Goal: Book appointment/travel/reservation

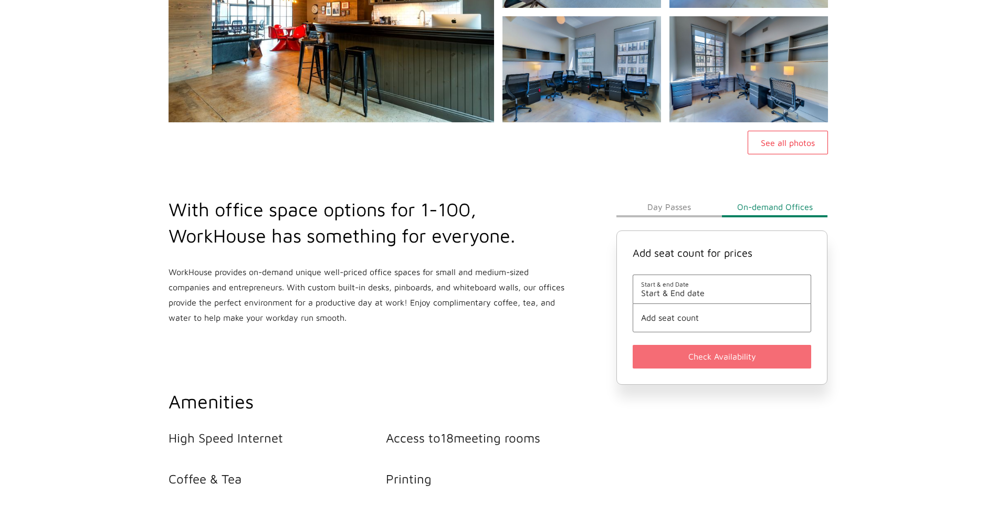
scroll to position [226, 0]
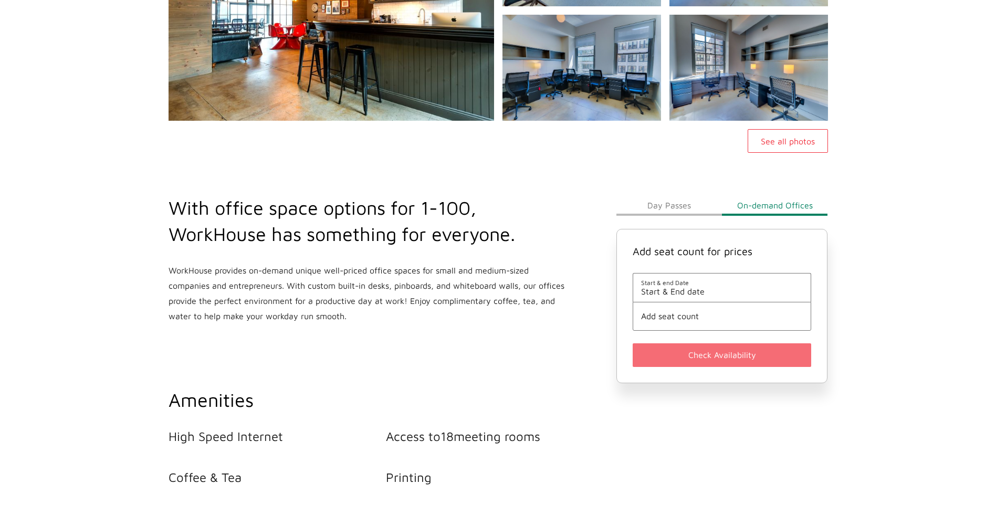
click at [672, 204] on button "Day Passes" at bounding box center [670, 205] width 106 height 21
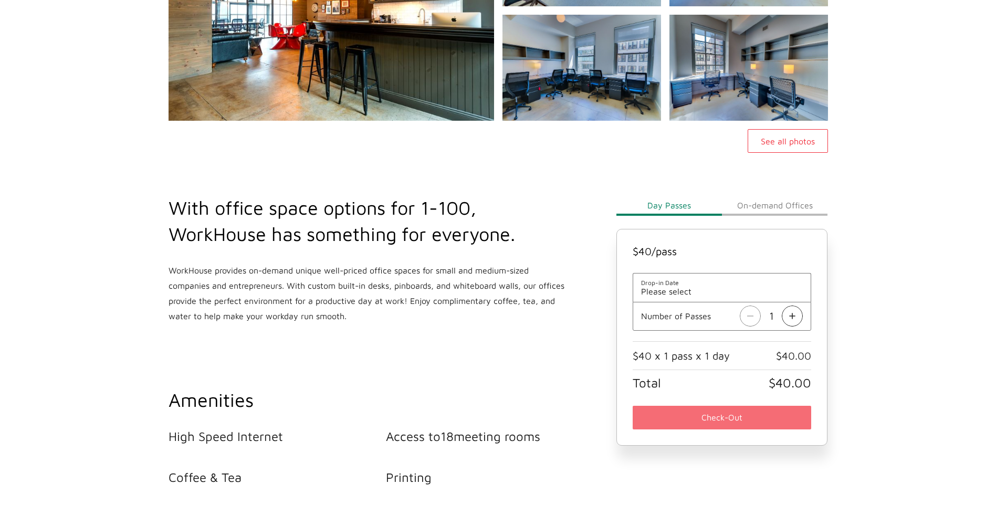
click at [779, 199] on button "On-demand Offices" at bounding box center [775, 205] width 106 height 21
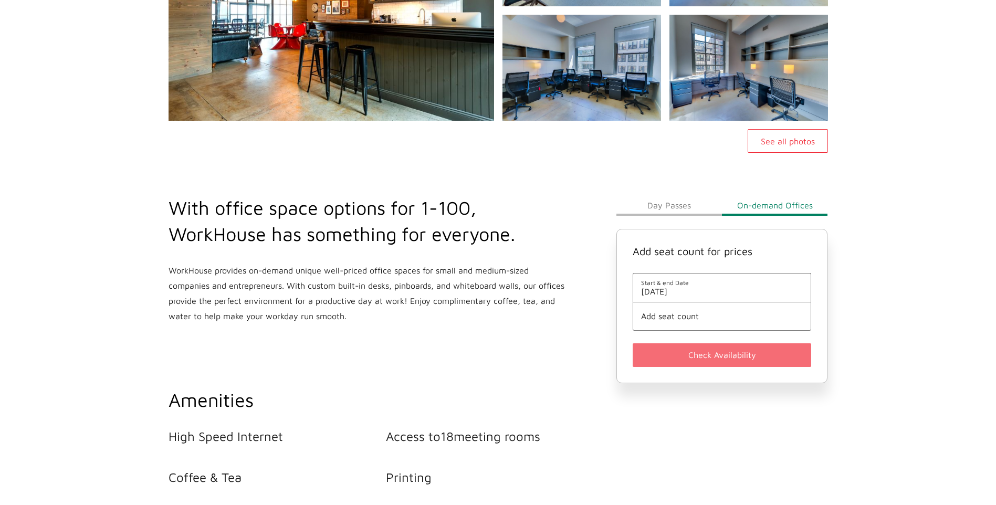
click at [697, 311] on span "Add seat count" at bounding box center [722, 315] width 162 height 9
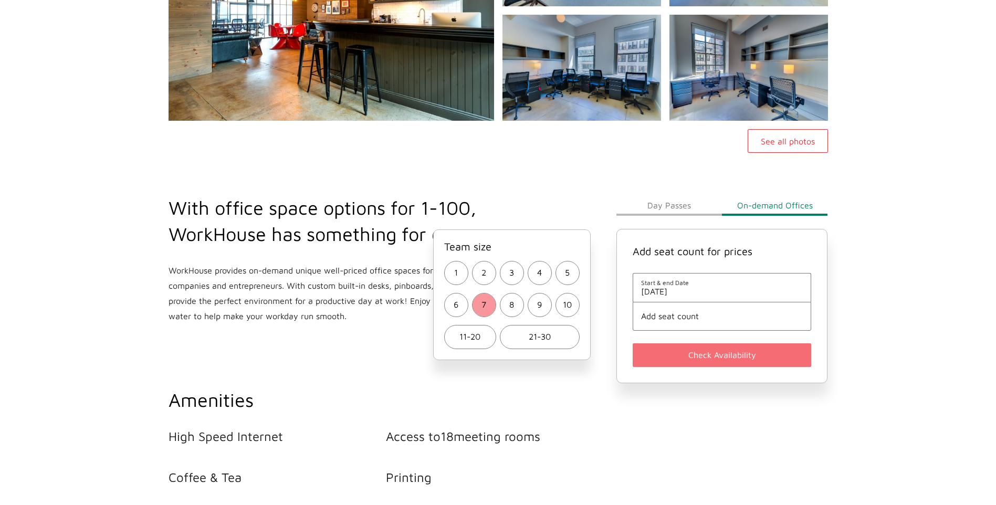
click at [479, 306] on button "7" at bounding box center [484, 305] width 24 height 24
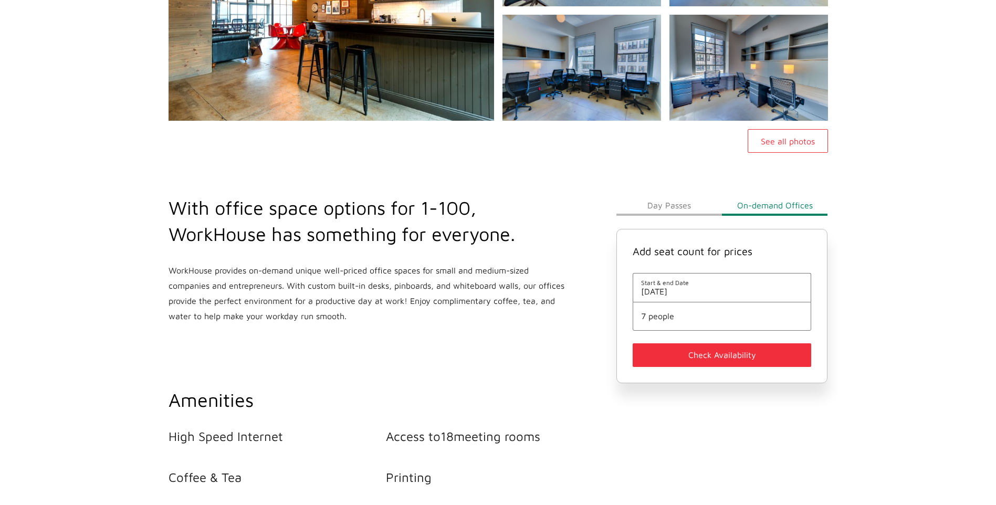
click at [711, 287] on span "[DATE]" at bounding box center [722, 291] width 162 height 9
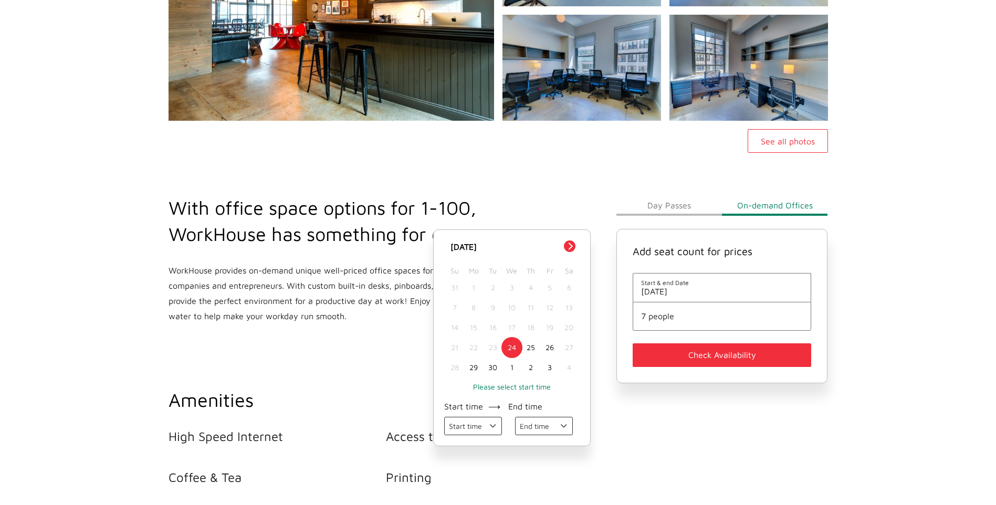
click at [569, 246] on button "Next Month" at bounding box center [570, 247] width 12 height 12
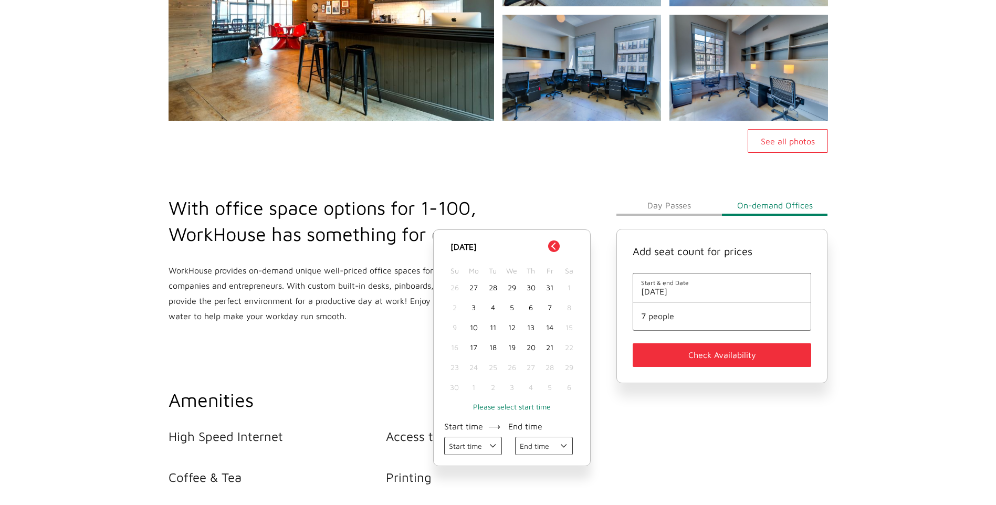
click at [511, 307] on div "5" at bounding box center [512, 308] width 19 height 20
click at [551, 307] on div "7" at bounding box center [550, 308] width 19 height 20
click at [509, 306] on div "5" at bounding box center [512, 308] width 19 height 20
click at [490, 446] on select "Start time 09:00 AM 10:00 AM 11:00 AM 12:00 PM 01:00 PM 02:00 PM 03:00 PM 04:00…" at bounding box center [473, 446] width 58 height 18
select select "[DATE] 12:00:00 GMT-0500 (Eastern Standard Time)"
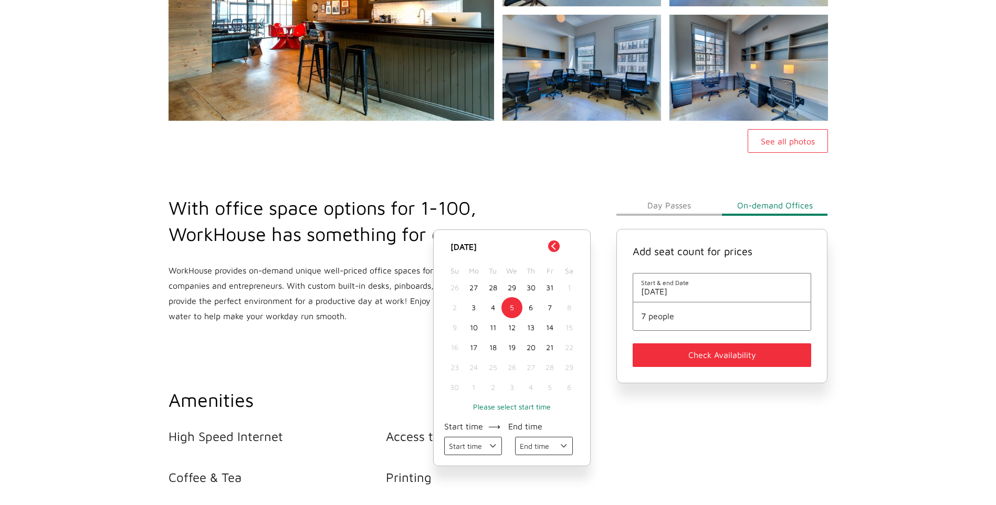
click at [444, 438] on select "Start time 09:00 AM 10:00 AM 11:00 AM 12:00 PM 01:00 PM 02:00 PM 03:00 PM 04:00…" at bounding box center [473, 446] width 58 height 18
click at [562, 450] on select "End time 10:00 AM 11:00 AM 12:00 PM 01:00 PM 02:00 PM 03:00 PM 04:00 PM 05:00 PM" at bounding box center [544, 446] width 58 height 18
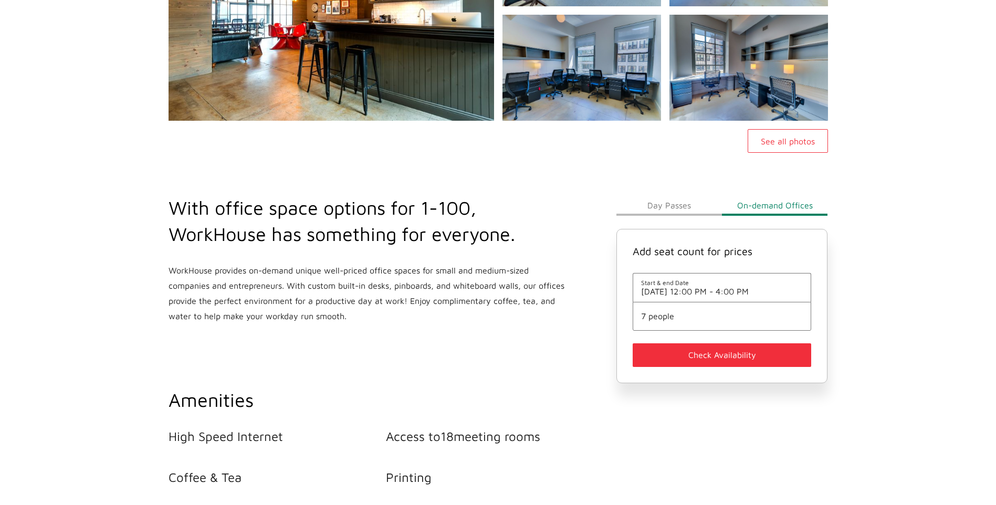
click at [711, 353] on button "Check Availability" at bounding box center [722, 356] width 179 height 24
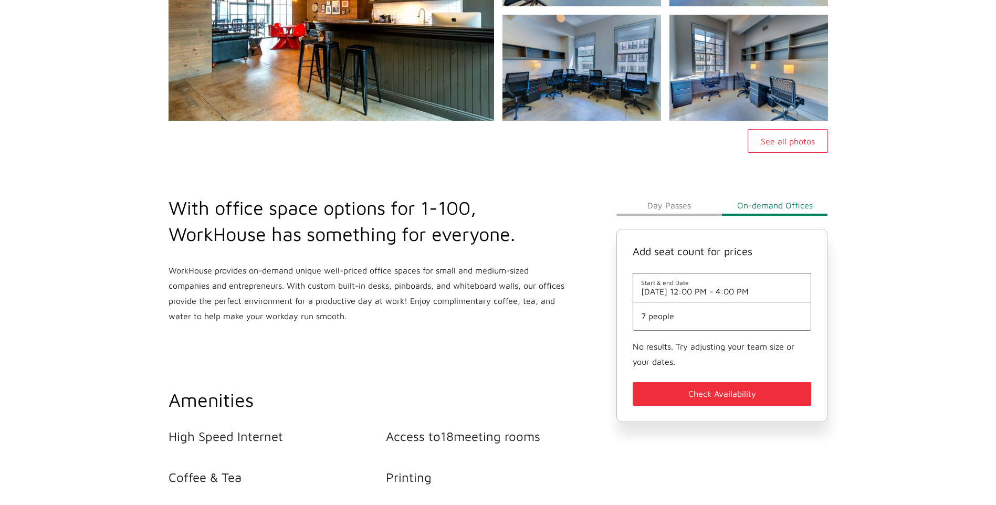
click at [664, 208] on button "Day Passes" at bounding box center [670, 205] width 106 height 21
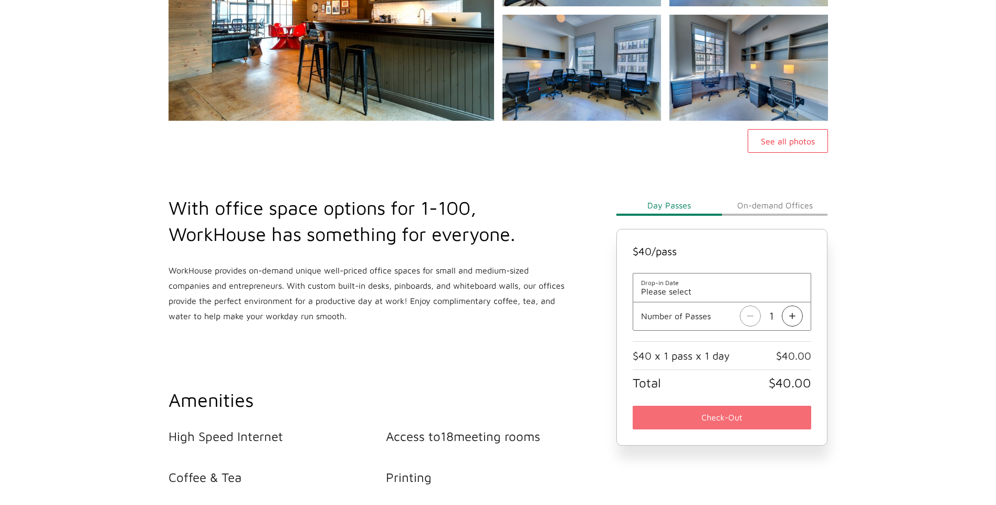
click at [678, 287] on span "Please select" at bounding box center [722, 291] width 162 height 9
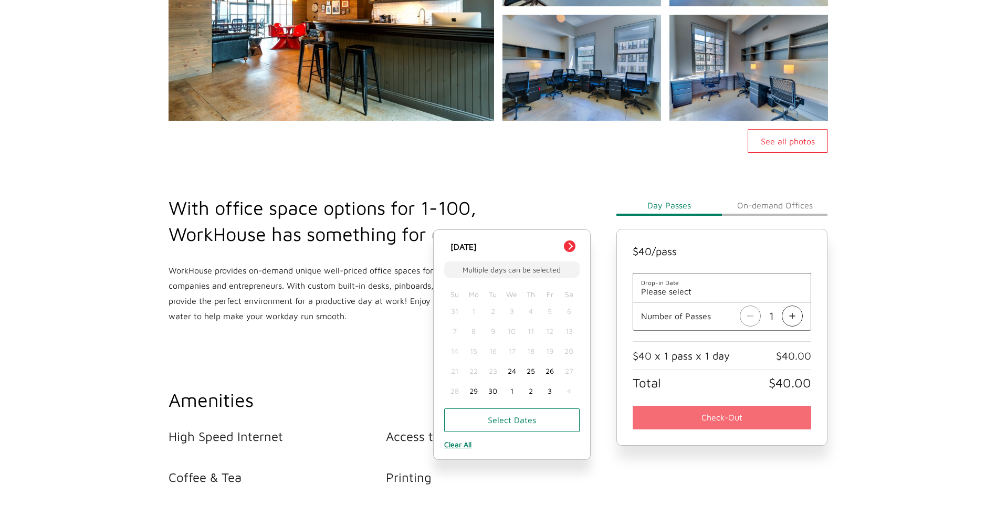
click at [570, 244] on button "Next Month" at bounding box center [570, 247] width 12 height 12
click at [570, 246] on button "Next Month" at bounding box center [570, 247] width 12 height 12
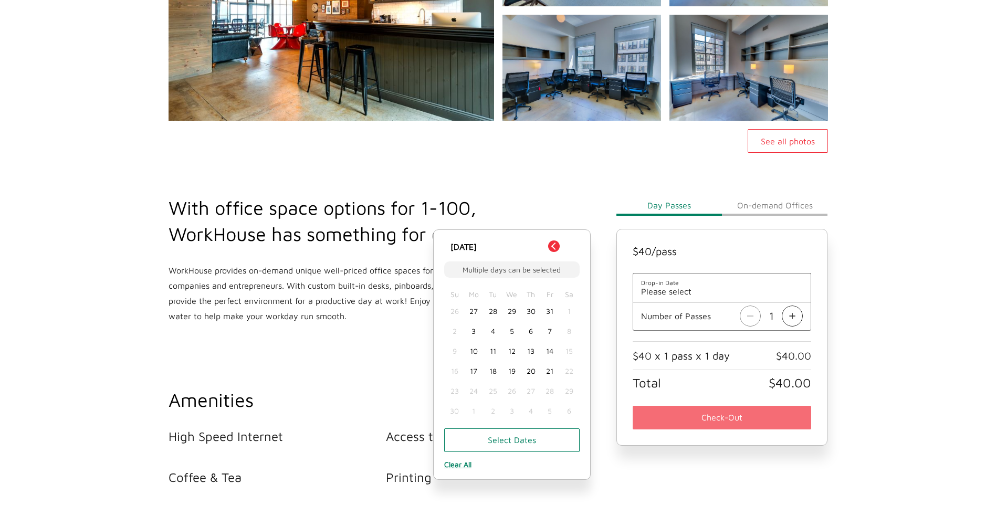
click at [510, 330] on div "5" at bounding box center [512, 331] width 19 height 20
click at [793, 315] on img at bounding box center [792, 316] width 21 height 21
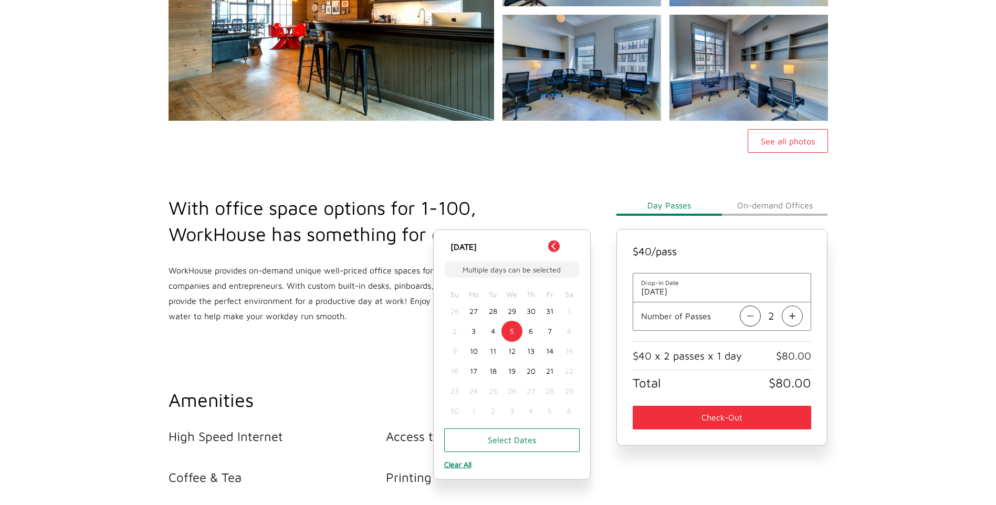
click at [793, 315] on img at bounding box center [792, 316] width 21 height 21
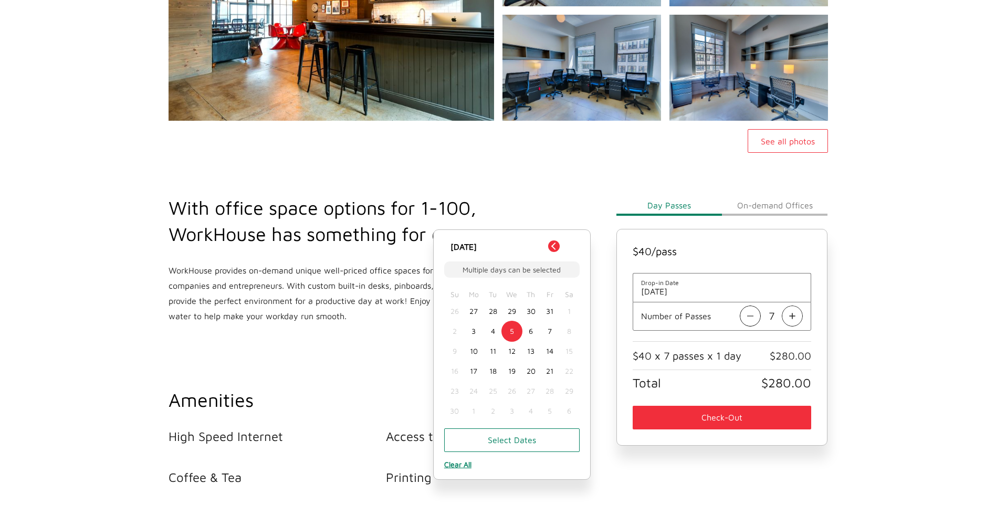
click at [734, 422] on button "Check-Out" at bounding box center [722, 418] width 179 height 24
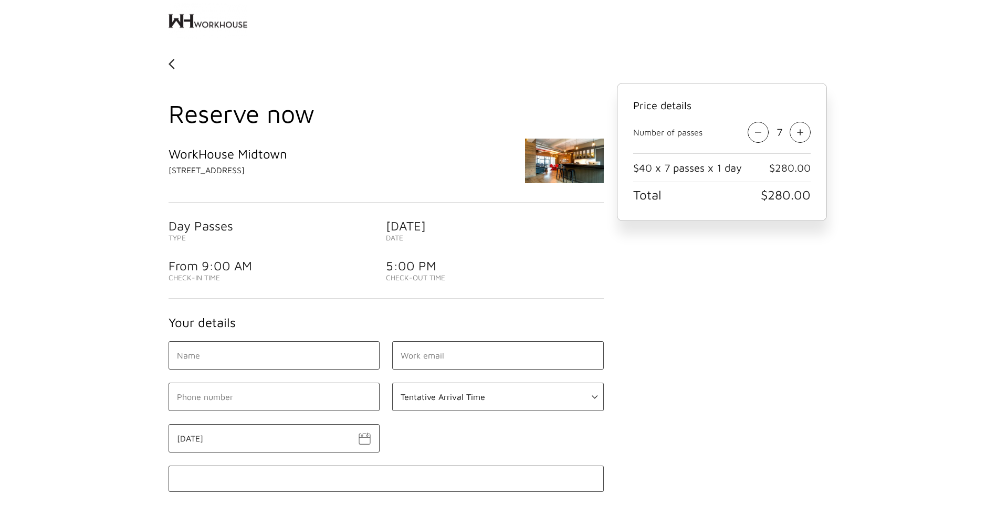
click at [170, 63] on img at bounding box center [172, 64] width 6 height 17
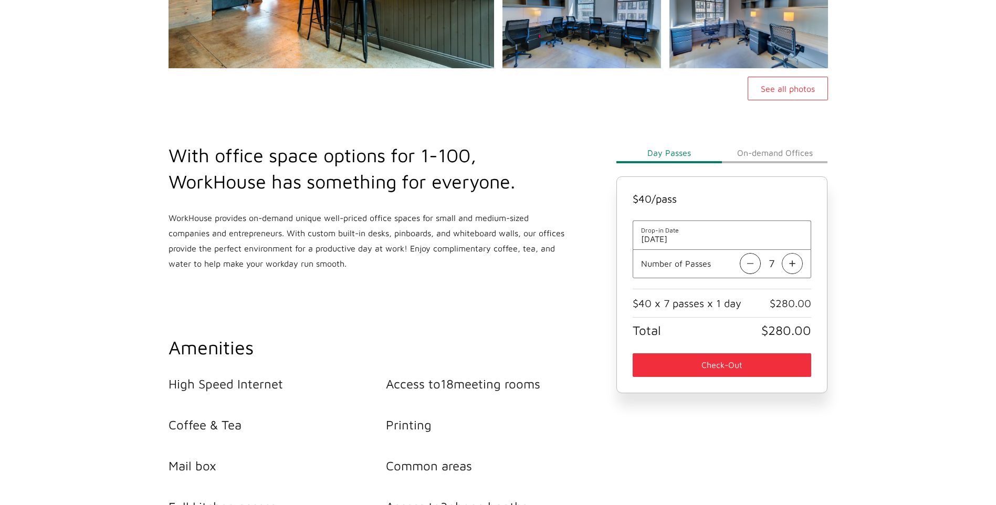
scroll to position [281, 0]
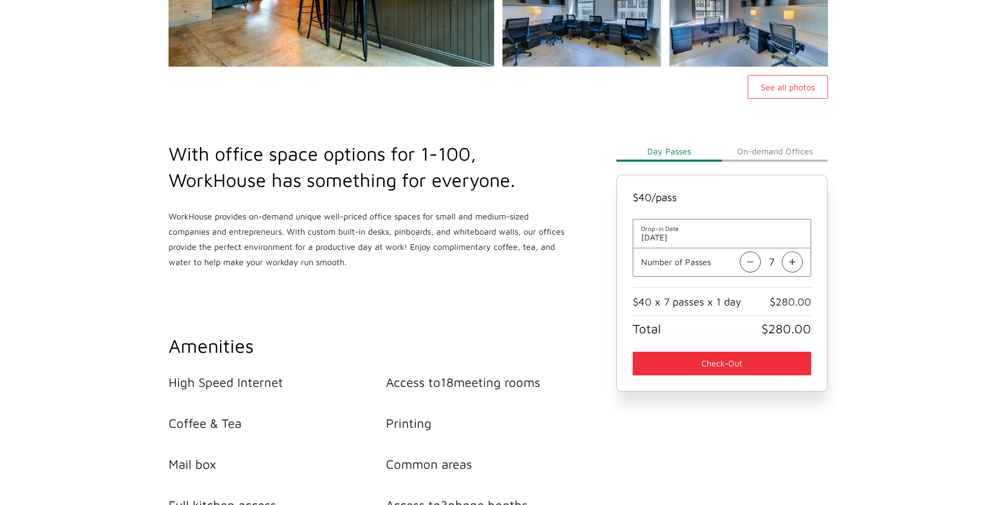
click at [781, 152] on button "On-demand Offices" at bounding box center [775, 151] width 106 height 21
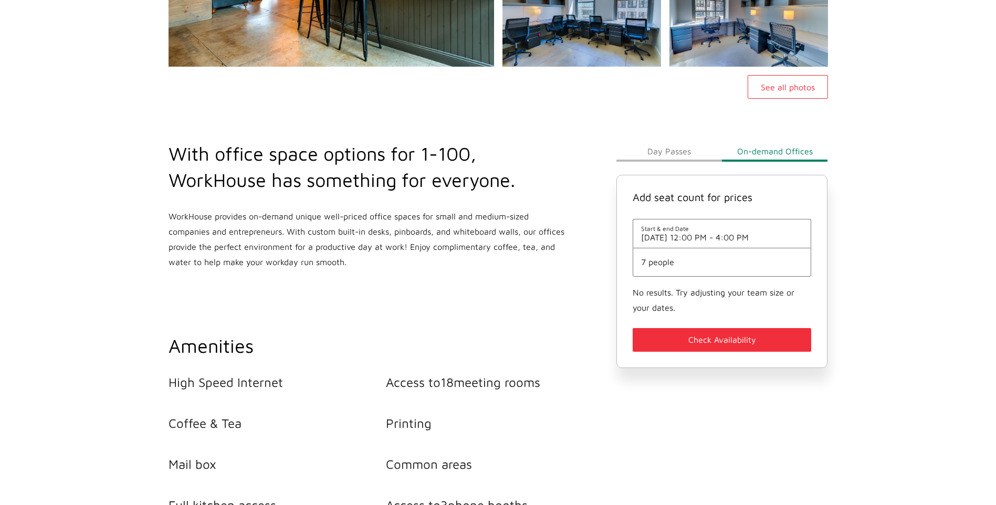
click at [700, 239] on span "[DATE] 12:00 PM - 4:00 PM" at bounding box center [722, 237] width 162 height 9
select select "[DATE] 12:00:00 GMT-0500 (Eastern Standard Time)"
select select "[DATE] 16:00:00 GMT-0500 (Eastern Standard Time)"
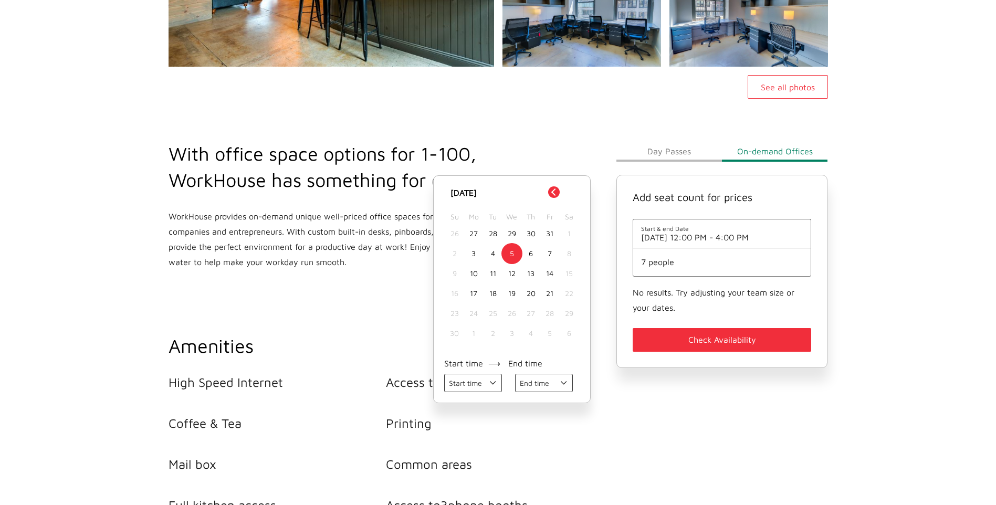
click at [530, 252] on div "6" at bounding box center [531, 254] width 19 height 20
select select
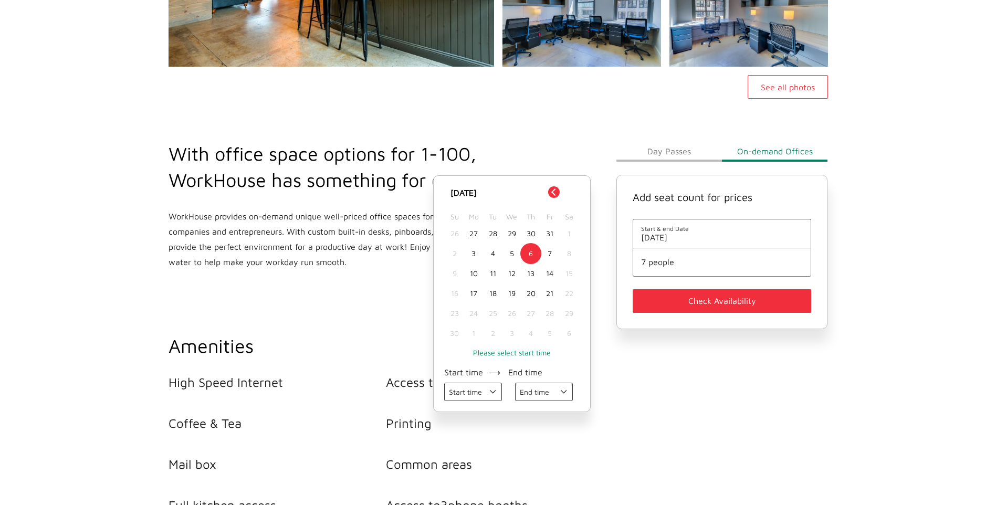
click at [698, 304] on button "Check Availability" at bounding box center [722, 301] width 179 height 24
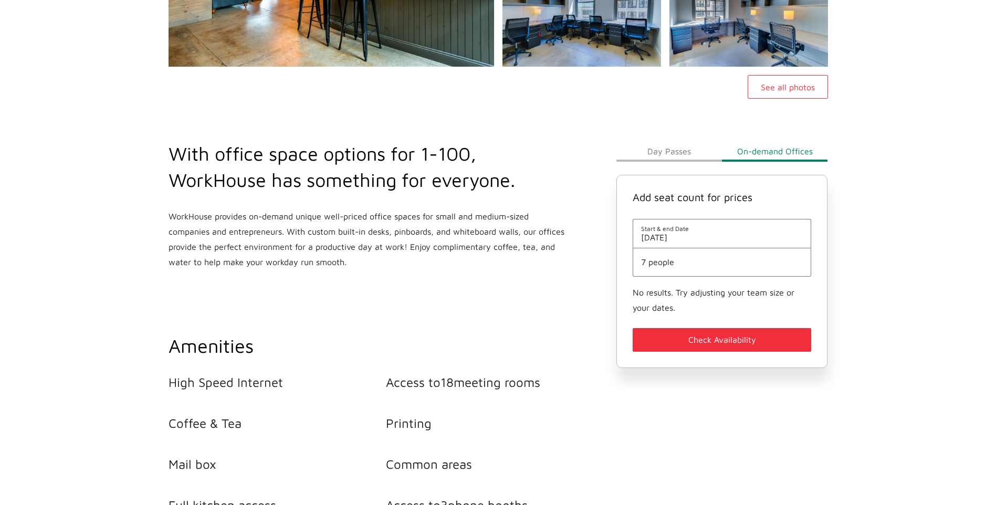
click at [705, 235] on span "[DATE]" at bounding box center [722, 237] width 162 height 9
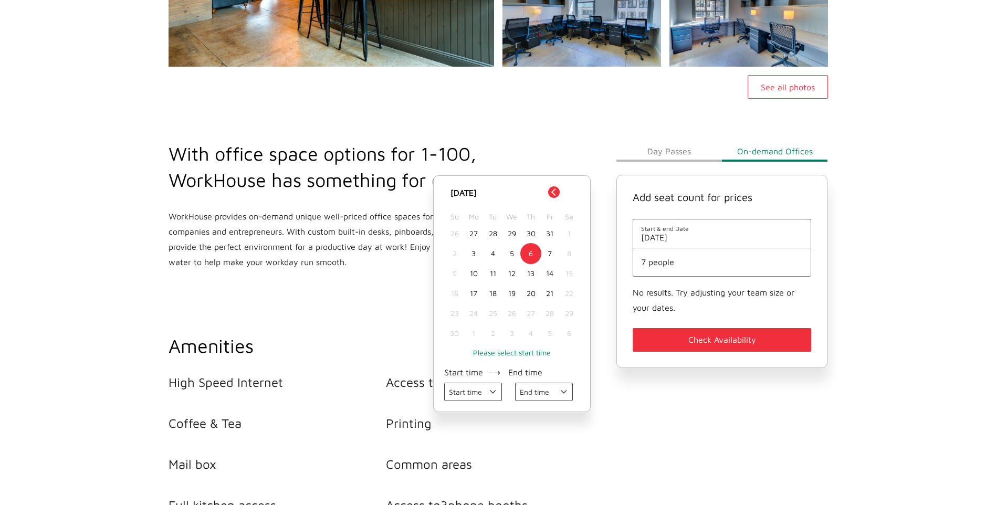
click at [548, 252] on div "7" at bounding box center [550, 254] width 19 height 20
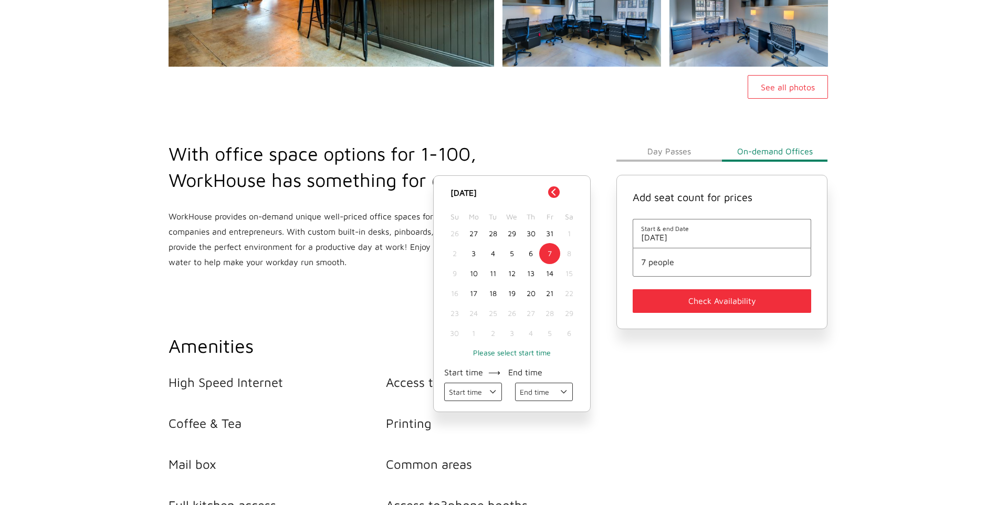
click at [750, 300] on button "Check Availability" at bounding box center [722, 301] width 179 height 24
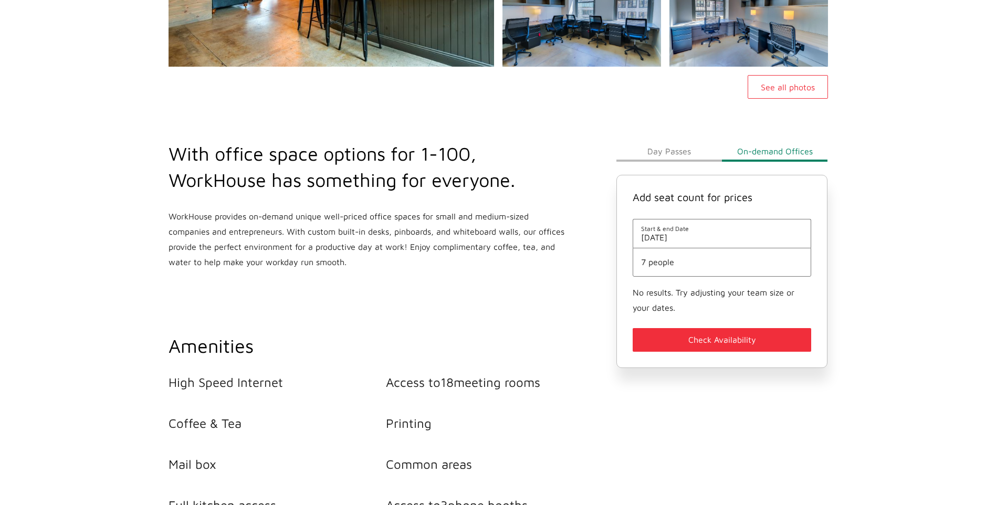
click at [700, 260] on span "7 people" at bounding box center [722, 261] width 162 height 9
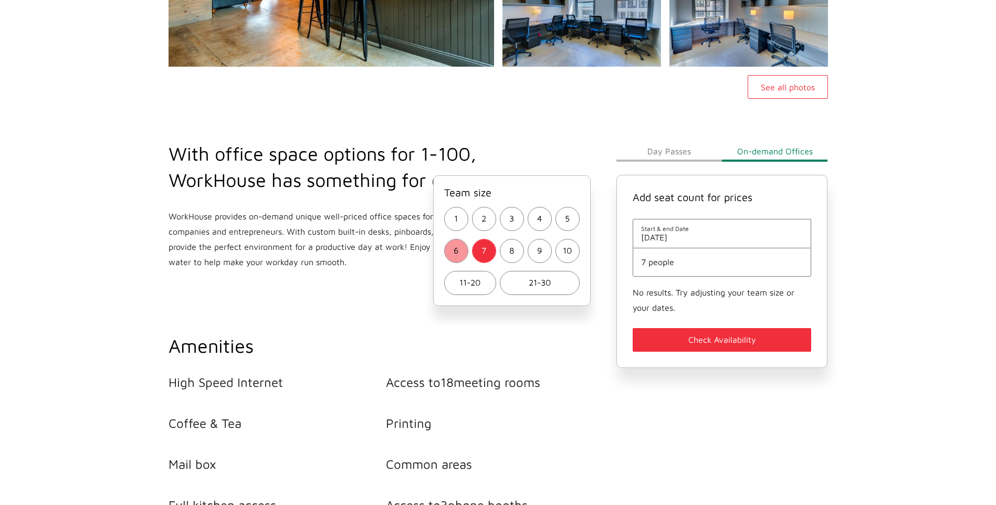
click at [453, 254] on button "6" at bounding box center [456, 251] width 24 height 24
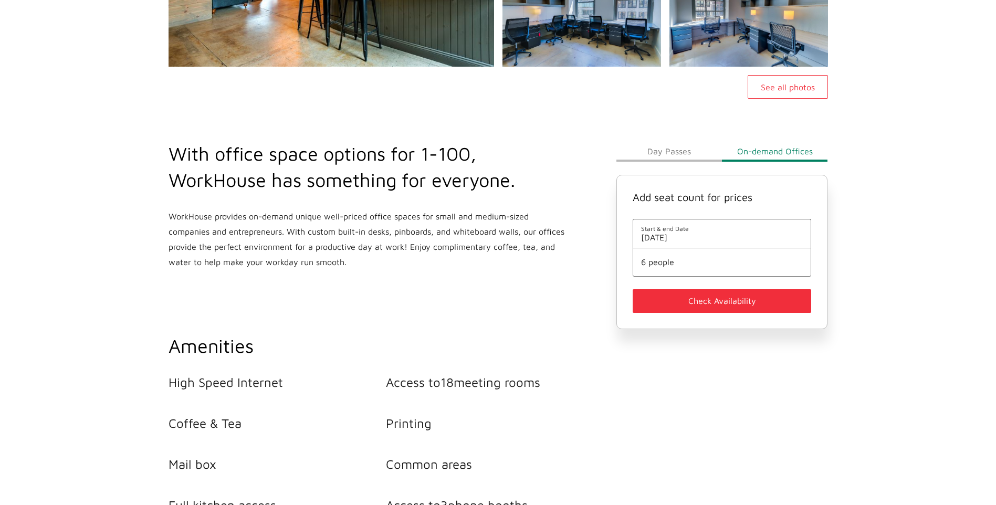
click at [654, 303] on button "Check Availability" at bounding box center [722, 301] width 179 height 24
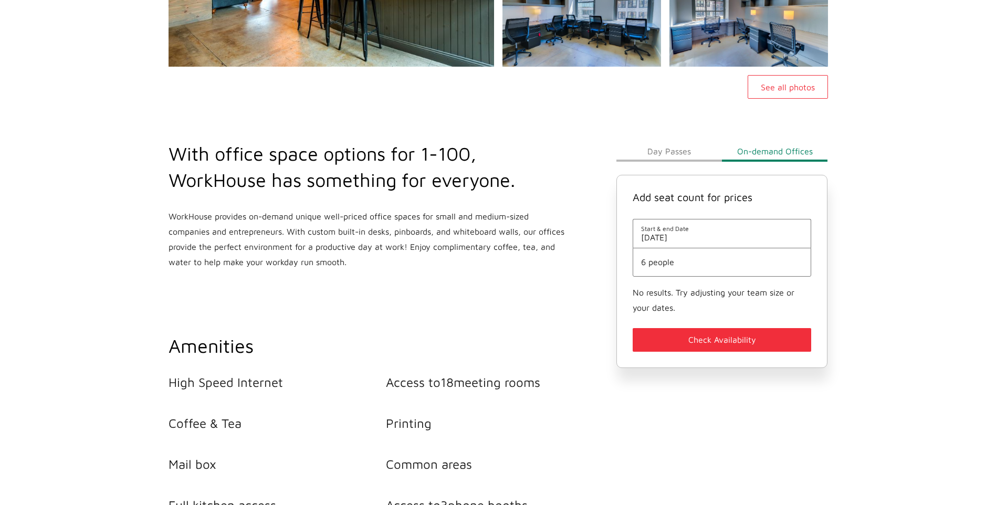
click at [655, 233] on span "[DATE]" at bounding box center [722, 237] width 162 height 9
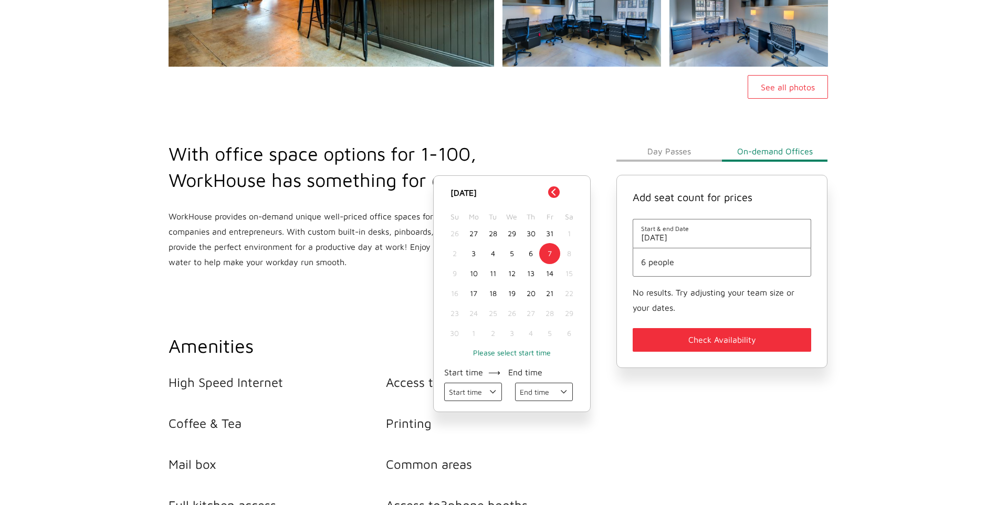
click at [527, 251] on div "6" at bounding box center [531, 254] width 19 height 20
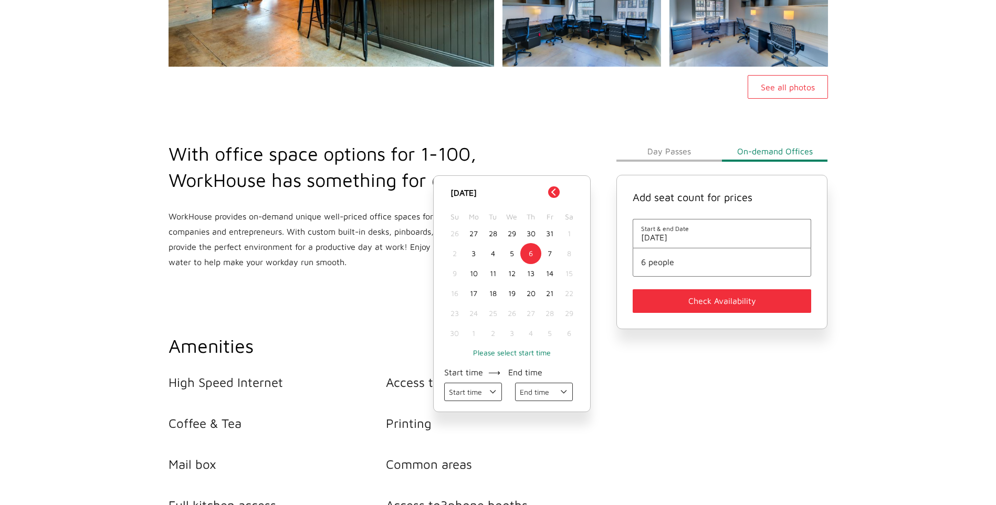
click at [693, 296] on button "Check Availability" at bounding box center [722, 301] width 179 height 24
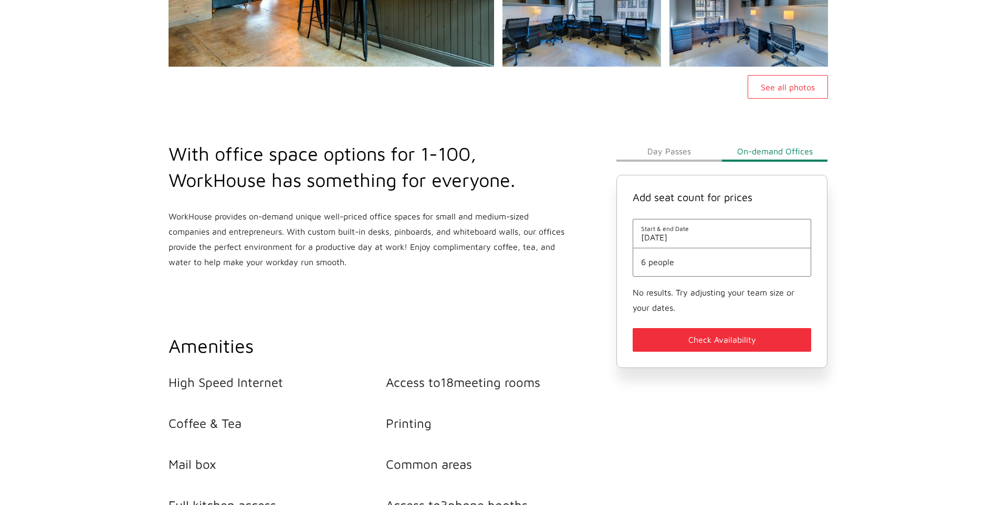
click at [658, 237] on span "[DATE]" at bounding box center [722, 237] width 162 height 9
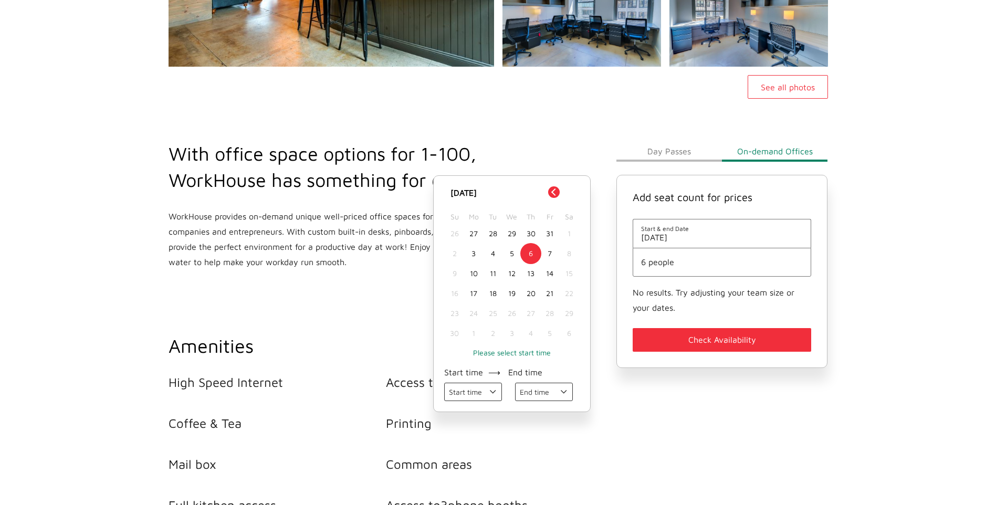
click at [510, 253] on div "5" at bounding box center [512, 254] width 19 height 20
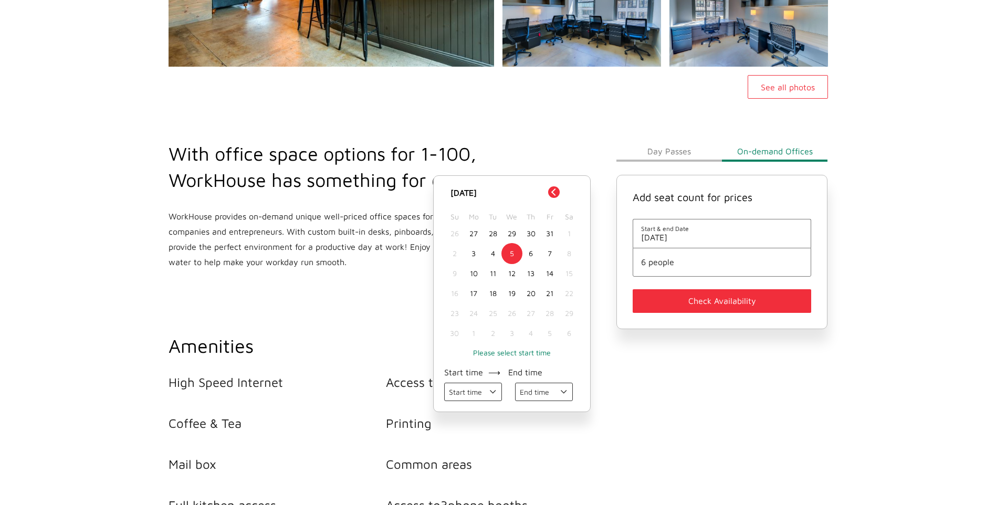
click at [672, 297] on button "Check Availability" at bounding box center [722, 301] width 179 height 24
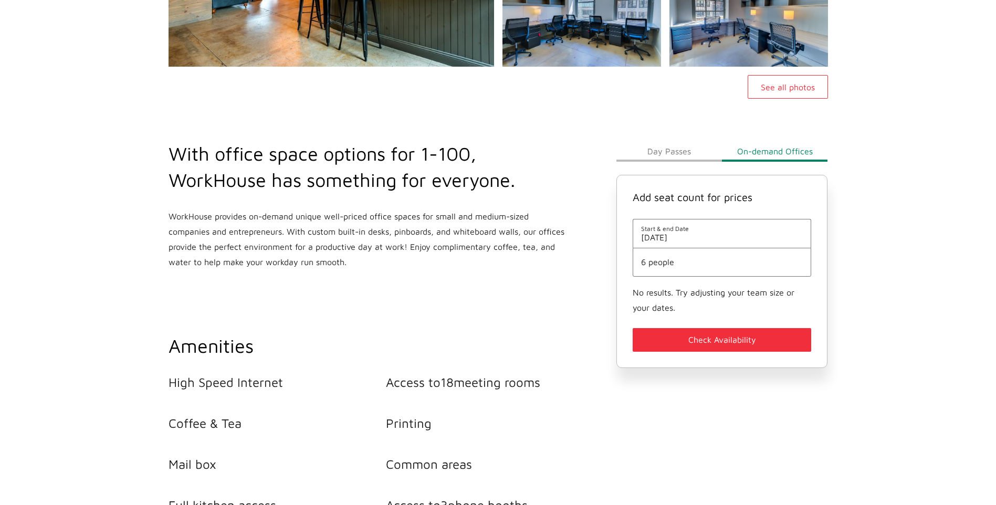
click at [708, 236] on span "[DATE]" at bounding box center [722, 237] width 162 height 9
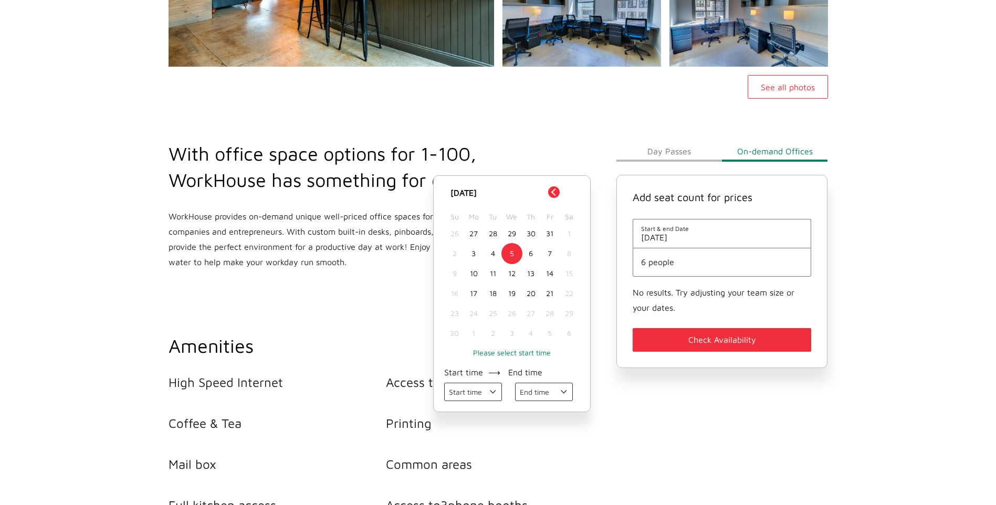
click at [549, 277] on div "14" at bounding box center [550, 274] width 19 height 20
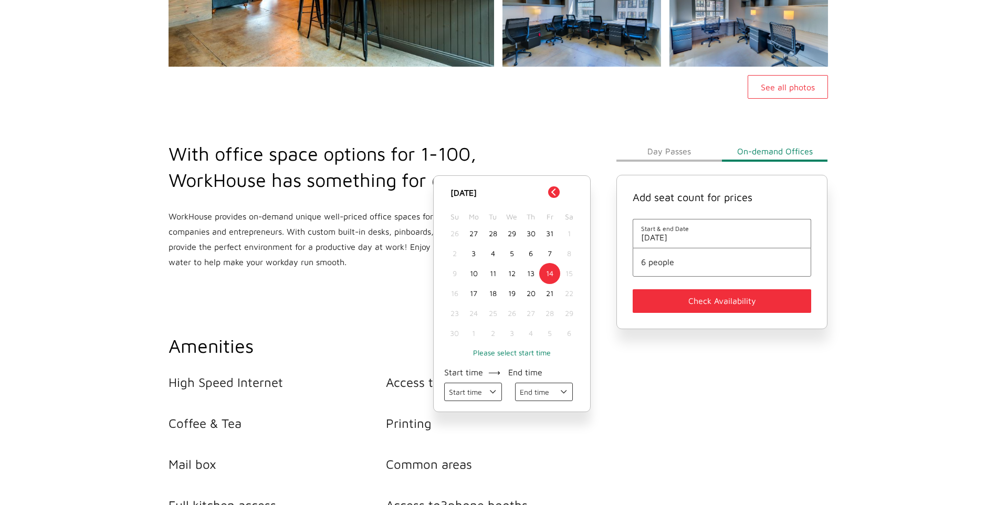
click at [669, 296] on button "Check Availability" at bounding box center [722, 301] width 179 height 24
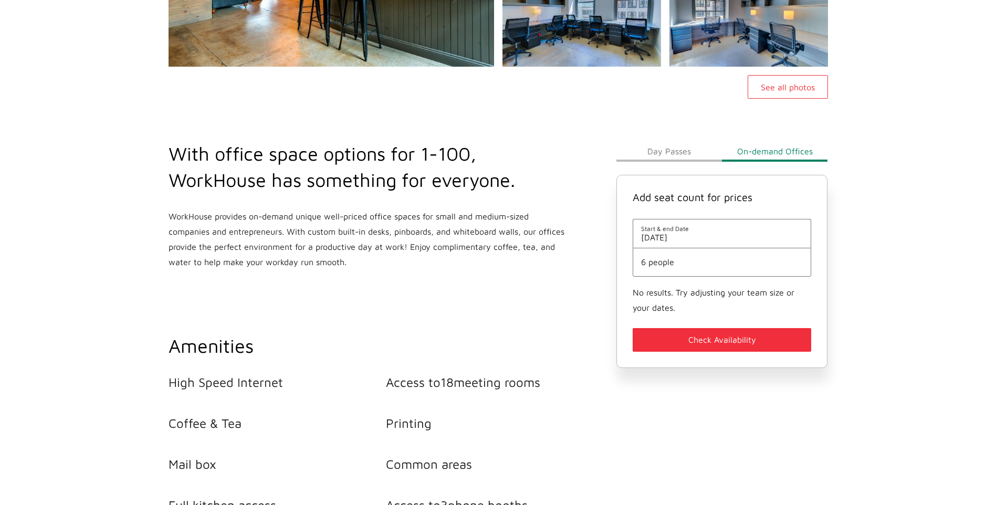
click at [712, 231] on span "Start & end Date" at bounding box center [722, 229] width 162 height 8
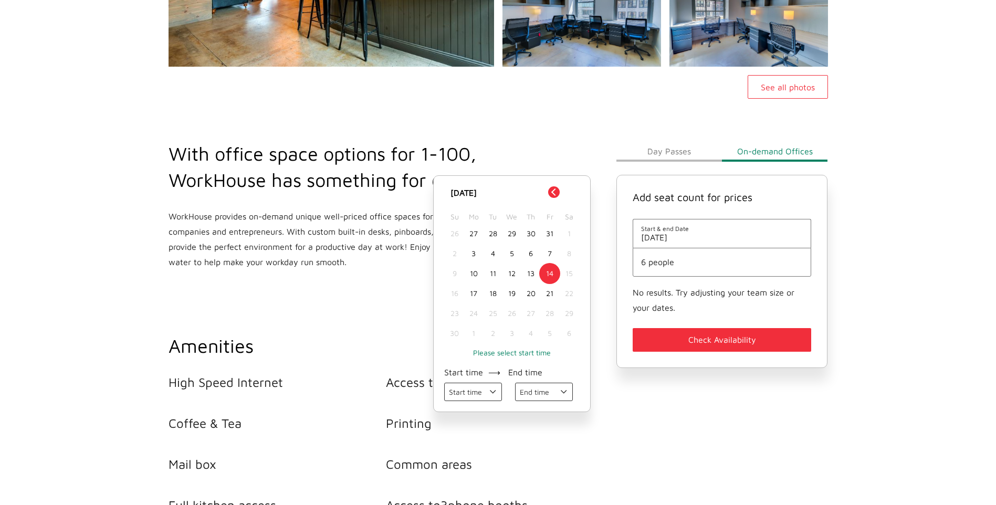
click at [552, 191] on button "Previous Month" at bounding box center [554, 192] width 12 height 12
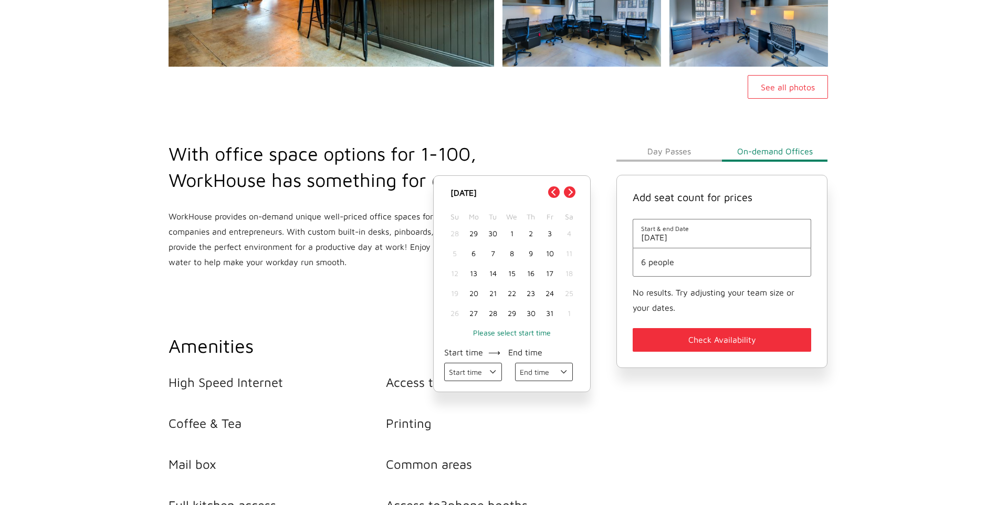
click at [514, 273] on div "15" at bounding box center [512, 274] width 19 height 20
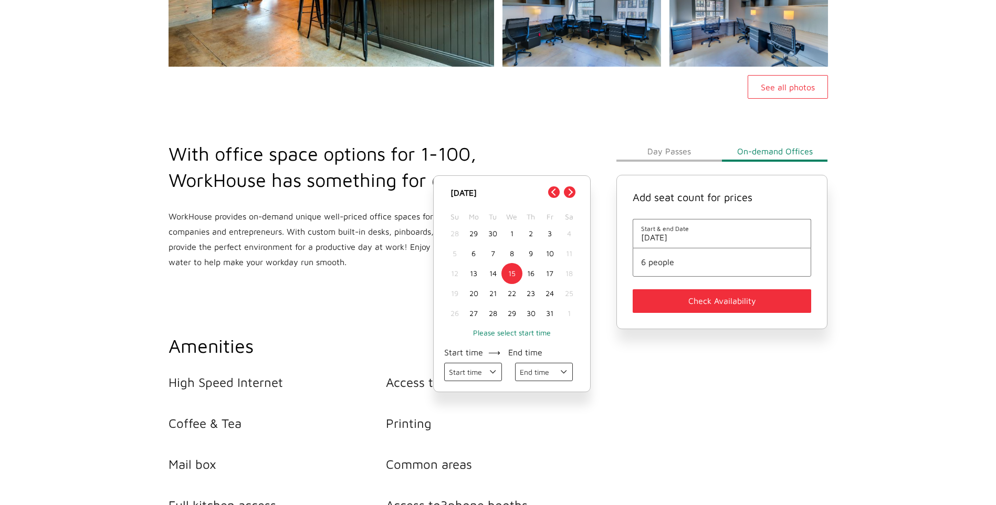
click at [705, 299] on button "Check Availability" at bounding box center [722, 301] width 179 height 24
